Goal: Information Seeking & Learning: Learn about a topic

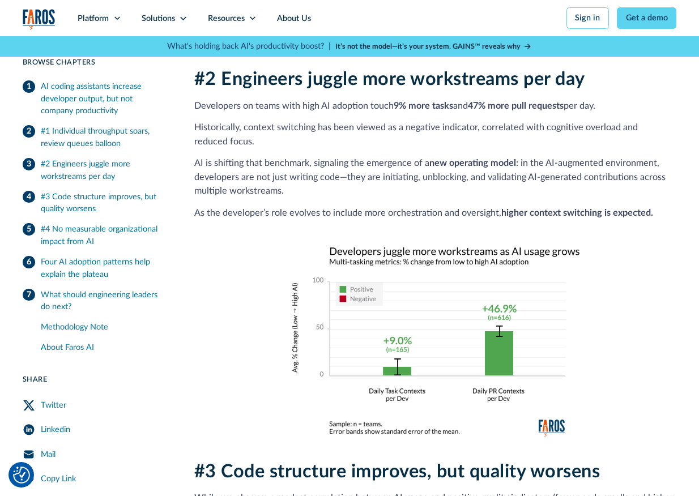
scroll to position [1197, 0]
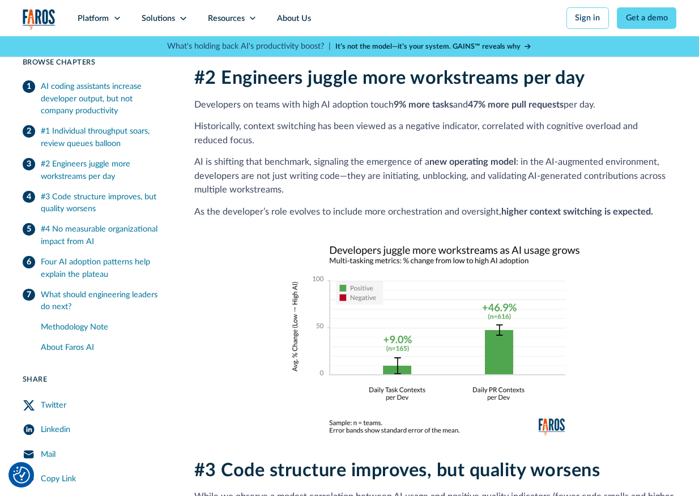
click at [480, 45] on strong "It’s not the model—it’s your system. GAINS™ reveals why" at bounding box center [427, 46] width 185 height 7
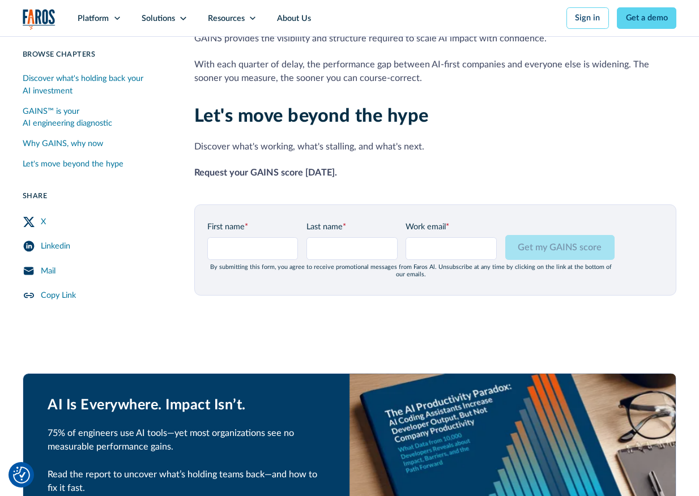
scroll to position [1207, 0]
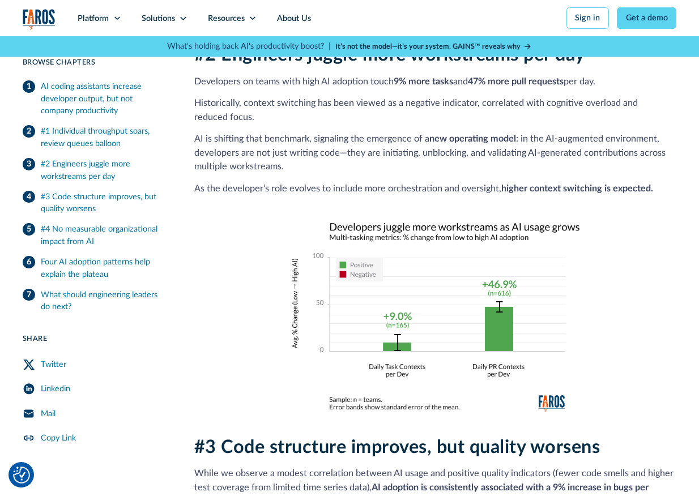
scroll to position [1197, 0]
